Goal: Information Seeking & Learning: Learn about a topic

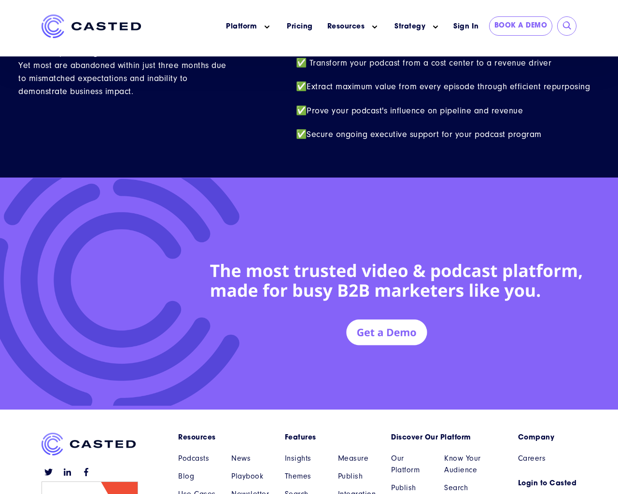
scroll to position [4220, 0]
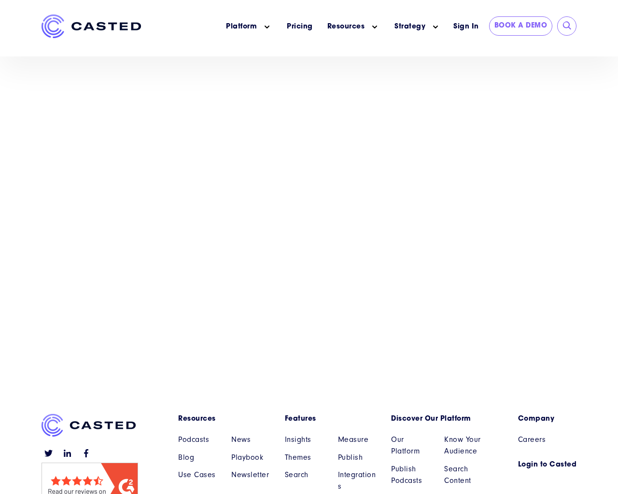
scroll to position [2012, 0]
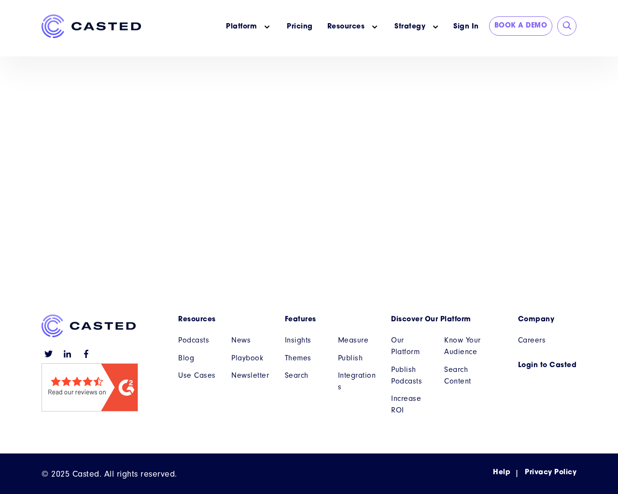
scroll to position [2012, 0]
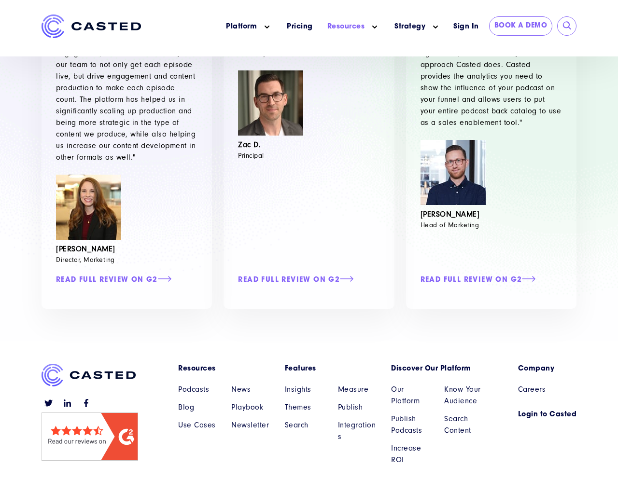
scroll to position [773, 0]
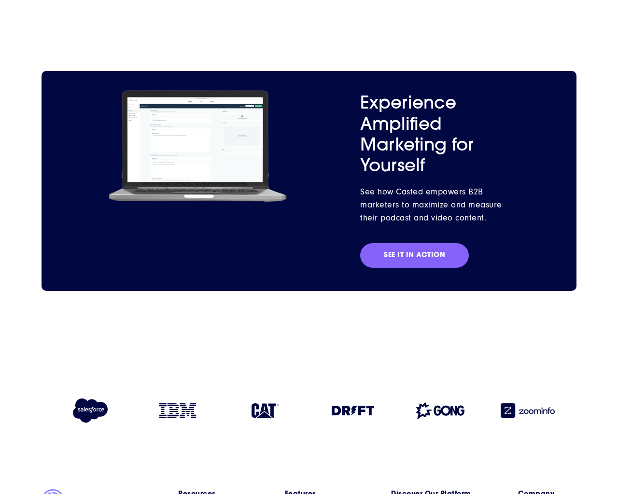
scroll to position [2347, 0]
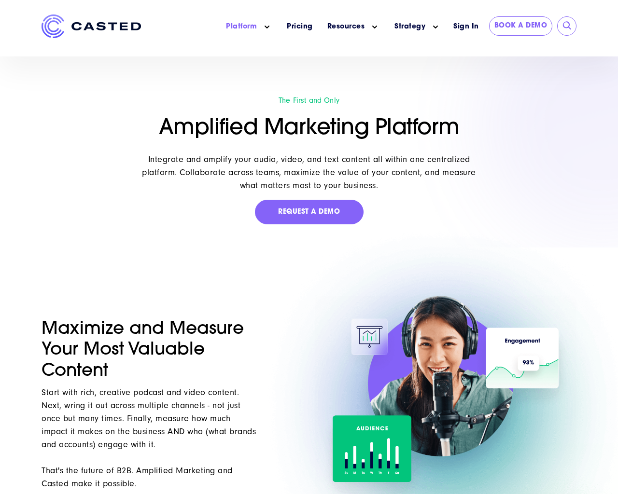
scroll to position [2347, 0]
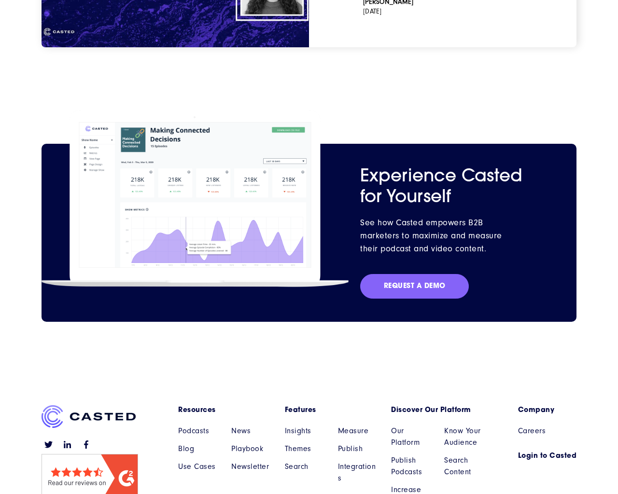
scroll to position [1780, 0]
